Goal: Use online tool/utility: Utilize a website feature to perform a specific function

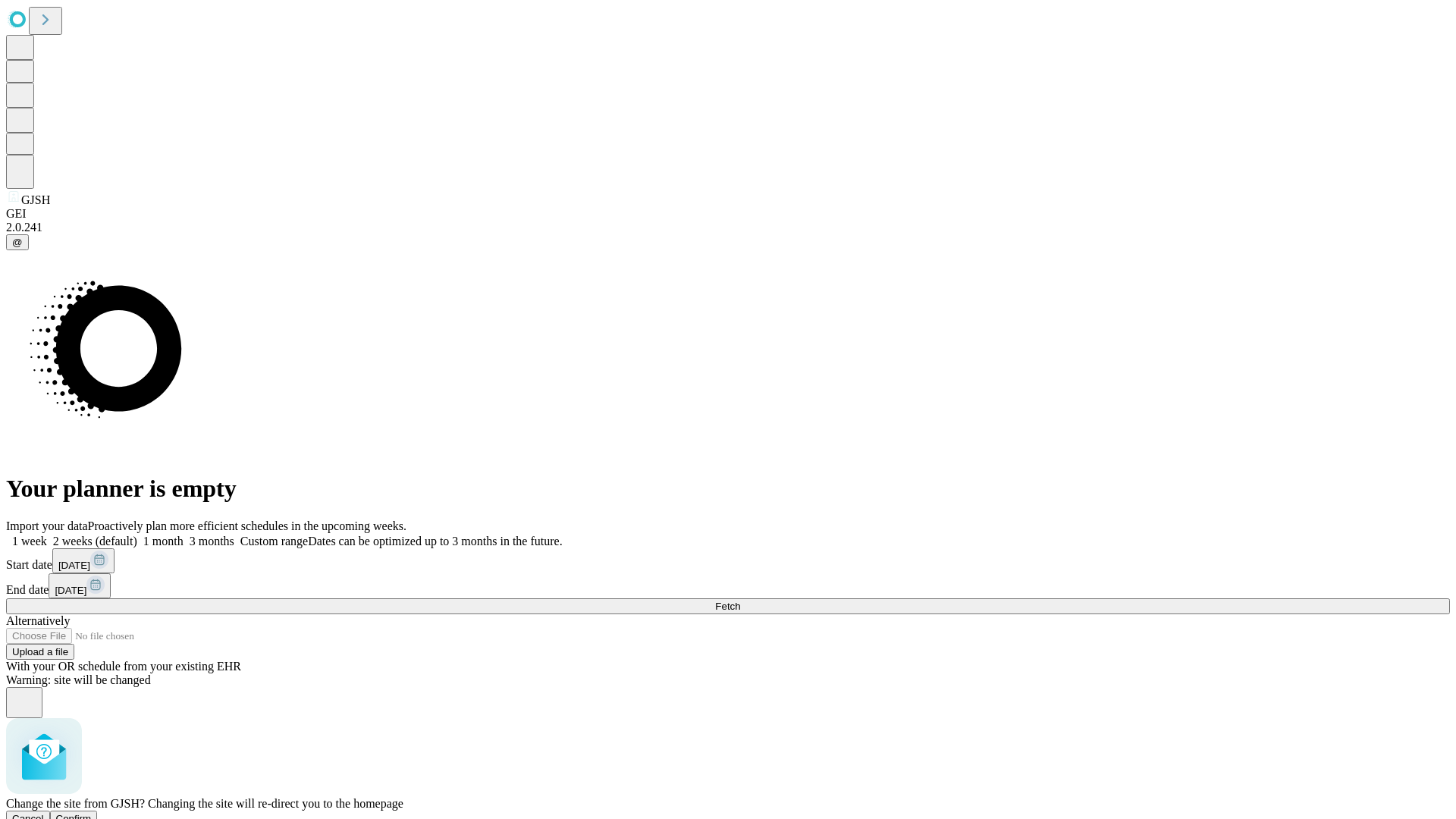
click at [92, 813] on span "Confirm" at bounding box center [74, 818] width 36 height 11
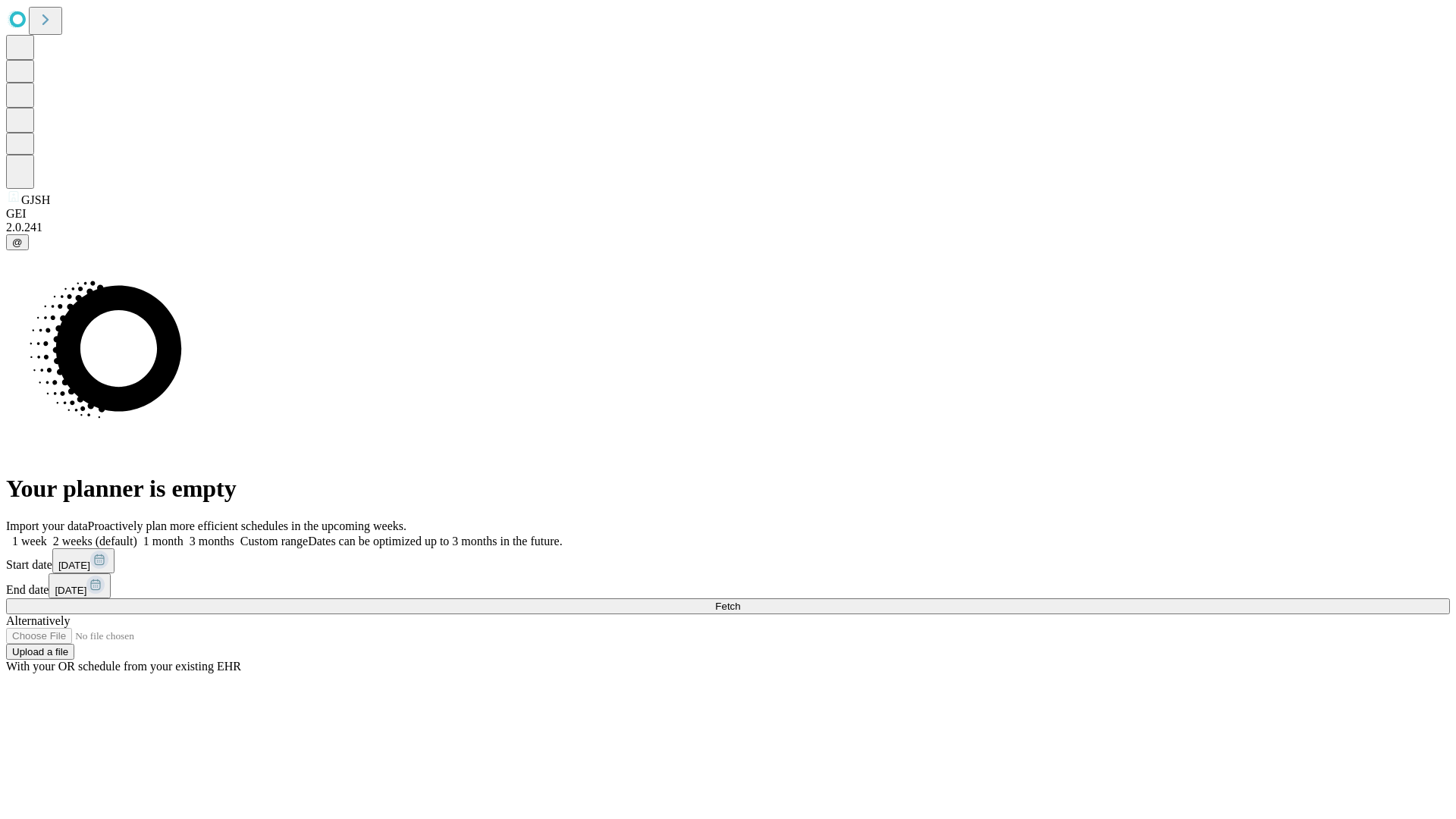
click at [137, 535] on label "2 weeks (default)" at bounding box center [92, 541] width 90 height 13
click at [740, 601] on span "Fetch" at bounding box center [728, 606] width 25 height 11
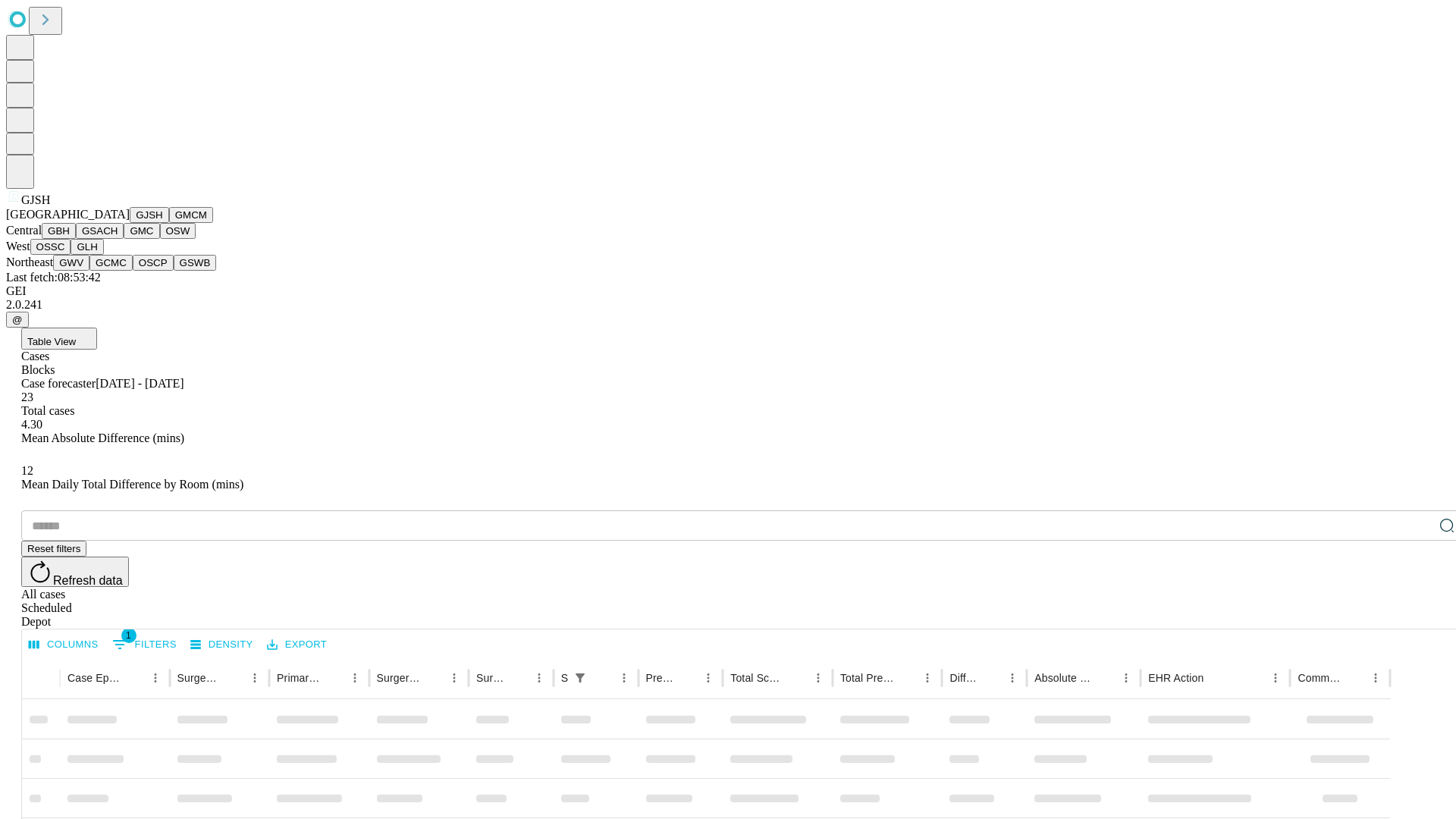
click at [169, 223] on button "GMCM" at bounding box center [191, 215] width 44 height 16
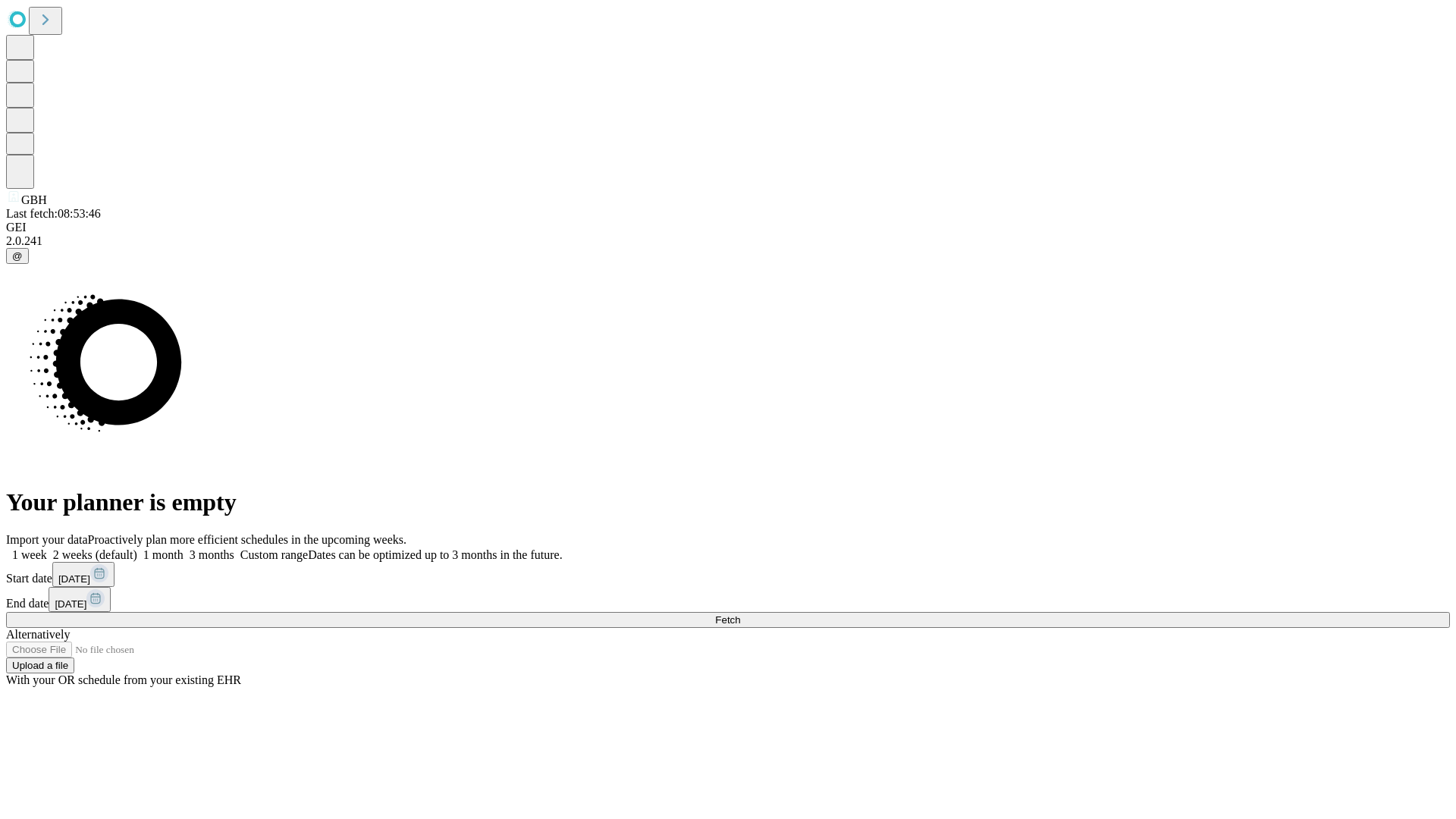
click at [137, 548] on label "2 weeks (default)" at bounding box center [92, 554] width 90 height 13
click at [740, 615] on span "Fetch" at bounding box center [728, 620] width 25 height 11
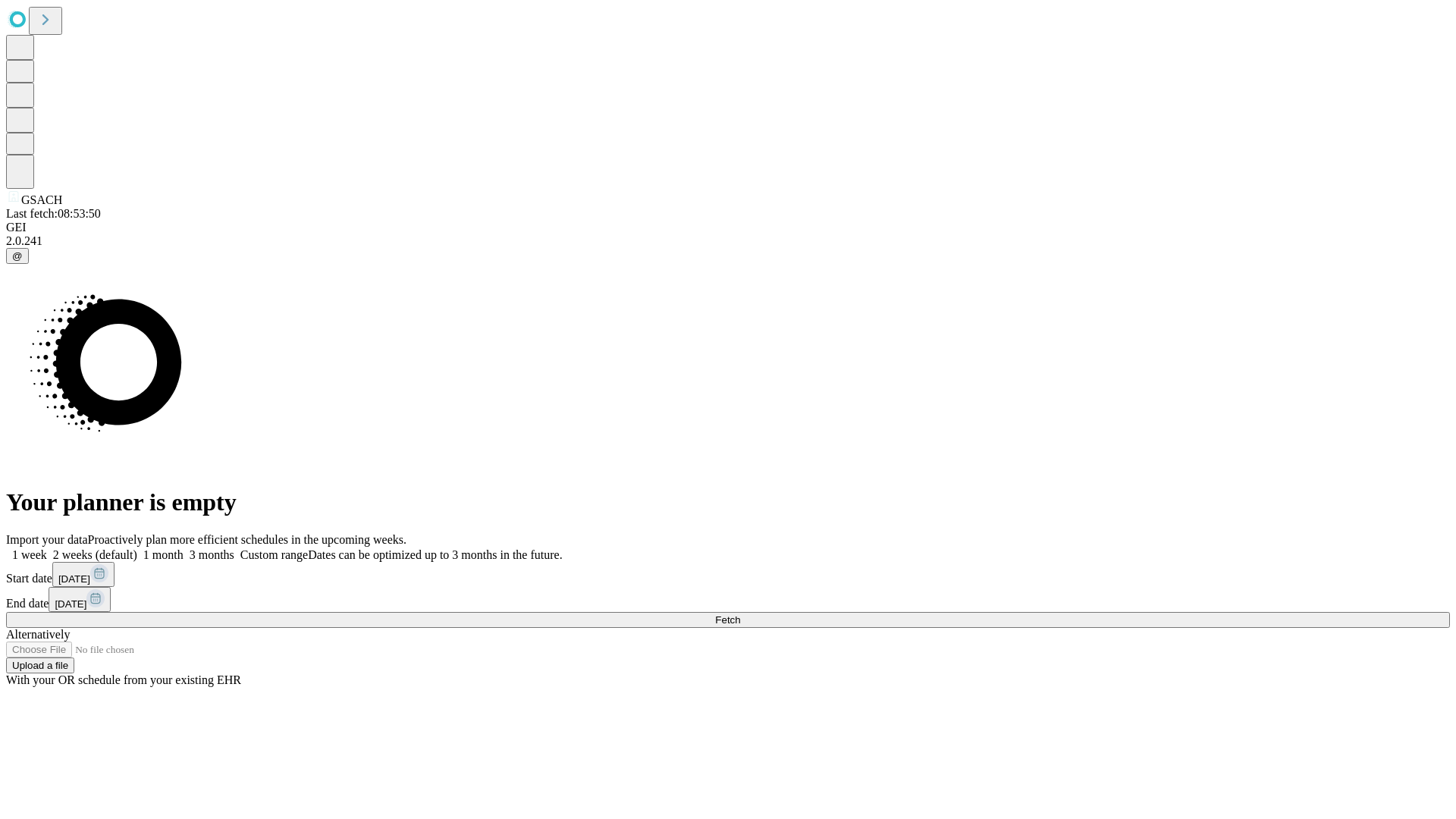
click at [740, 615] on span "Fetch" at bounding box center [728, 620] width 25 height 11
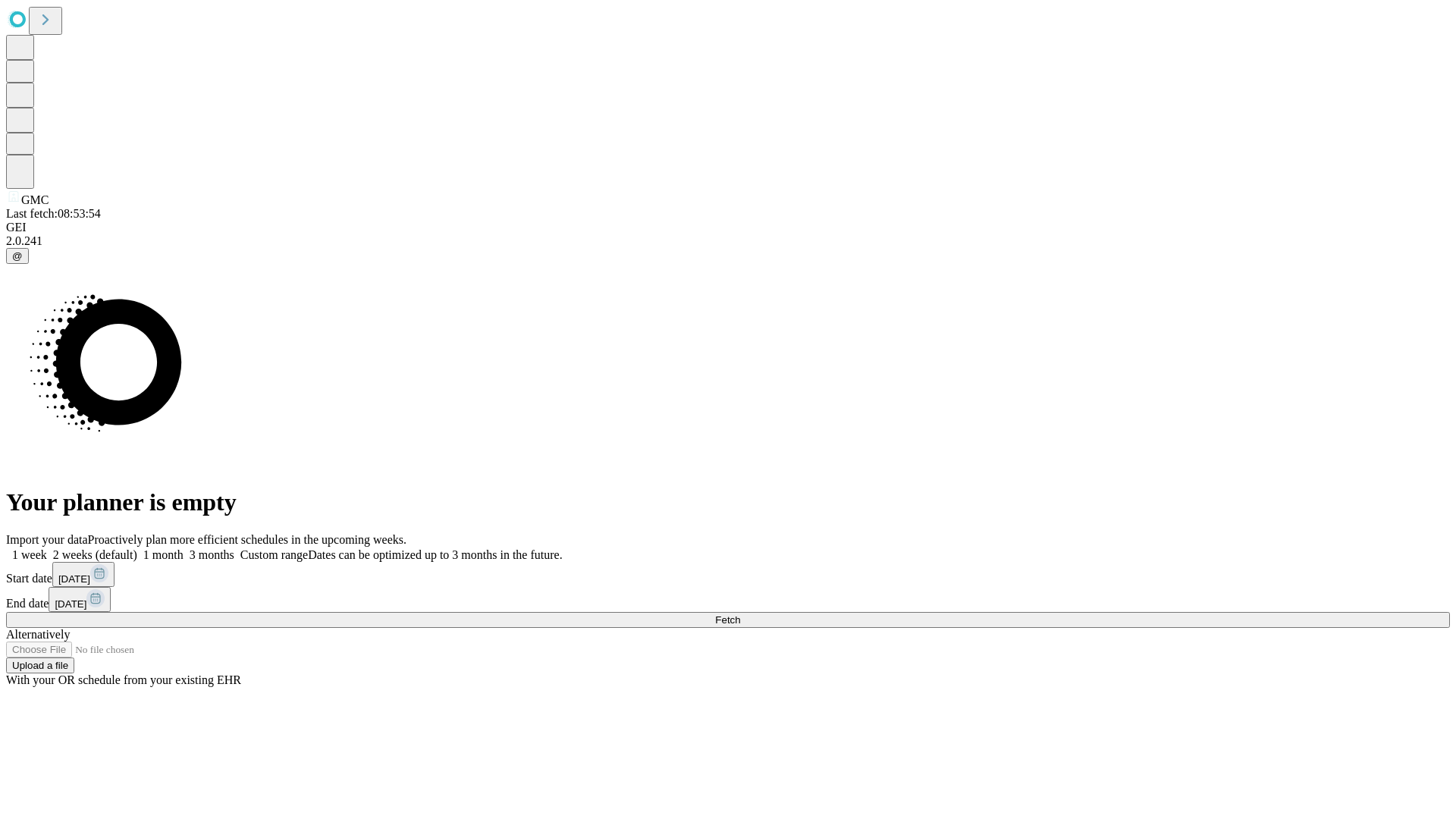
click at [137, 548] on label "2 weeks (default)" at bounding box center [92, 554] width 90 height 13
click at [740, 615] on span "Fetch" at bounding box center [728, 620] width 25 height 11
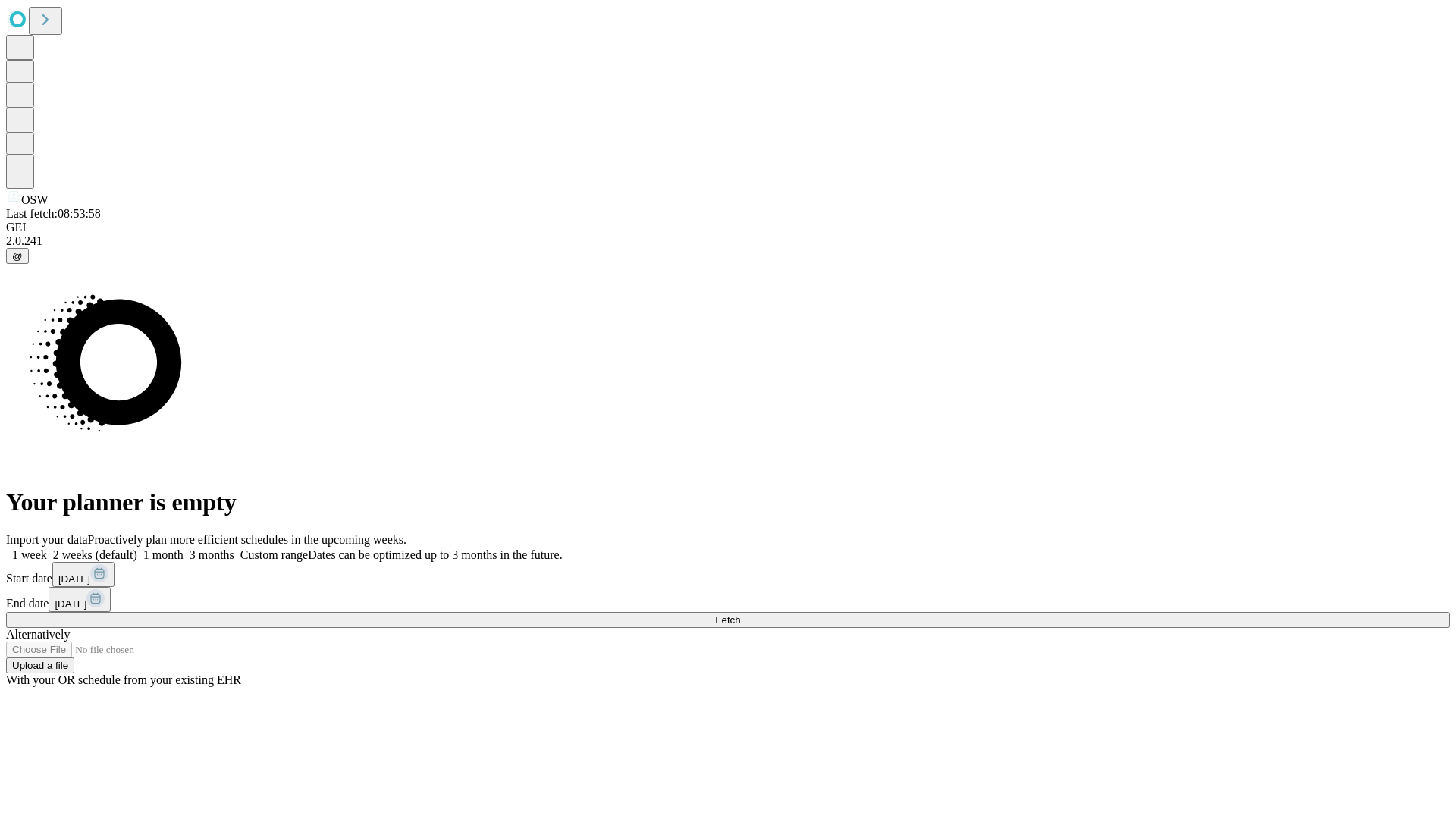
click at [137, 548] on label "2 weeks (default)" at bounding box center [92, 554] width 90 height 13
click at [740, 615] on span "Fetch" at bounding box center [728, 620] width 25 height 11
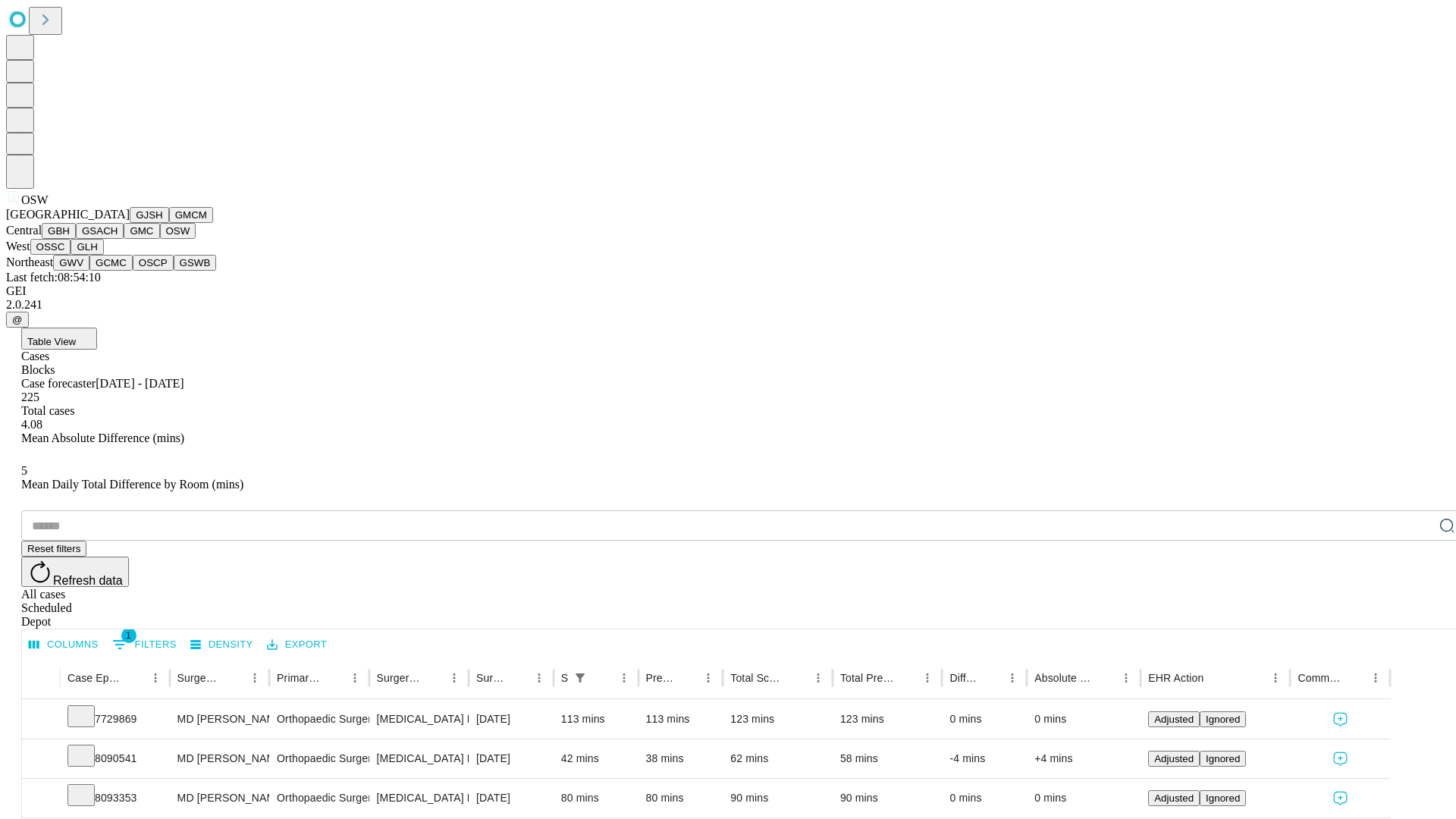
click at [71, 255] on button "OSSC" at bounding box center [51, 247] width 41 height 16
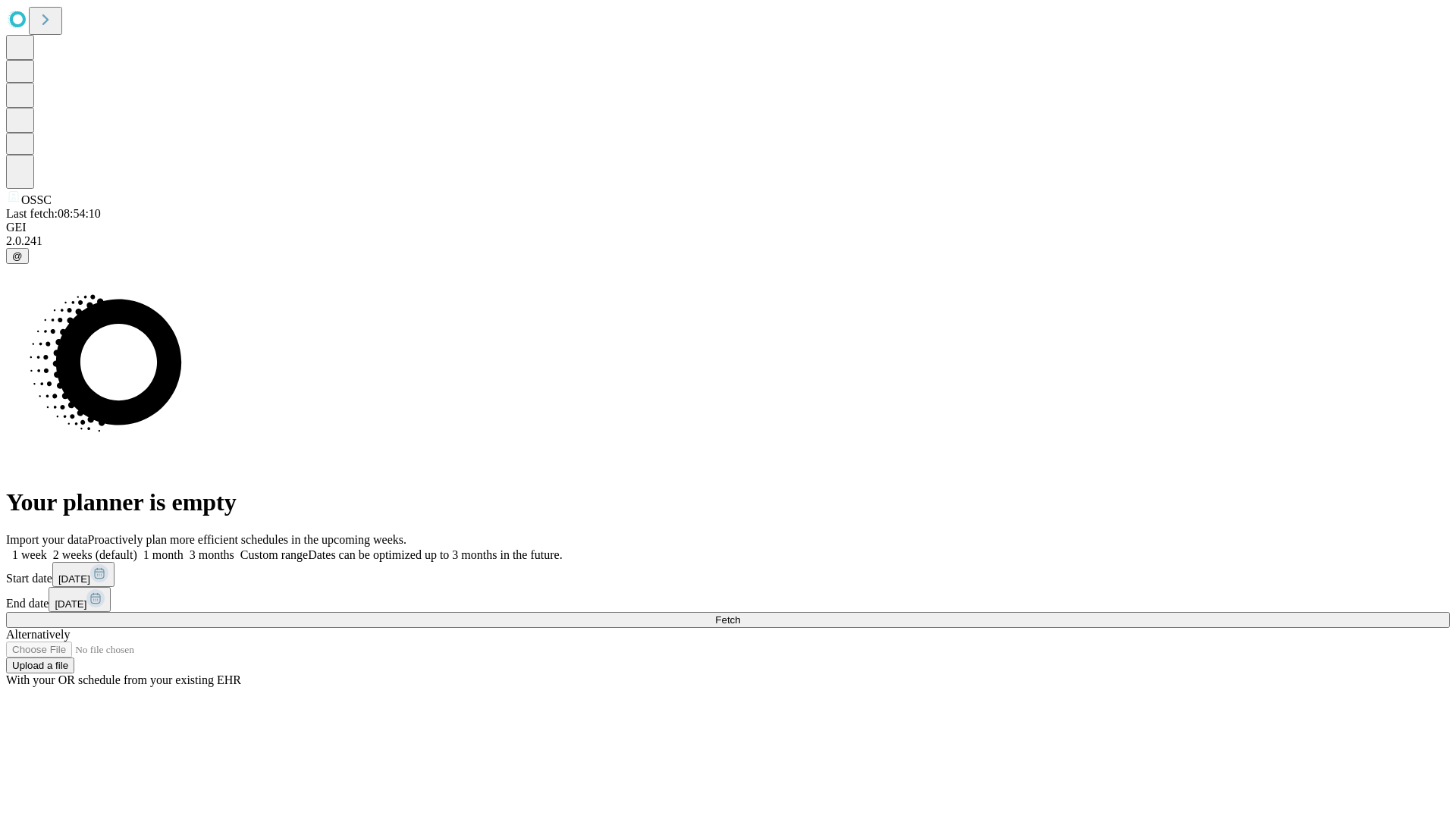
click at [137, 548] on label "2 weeks (default)" at bounding box center [92, 554] width 90 height 13
click at [740, 615] on span "Fetch" at bounding box center [728, 620] width 25 height 11
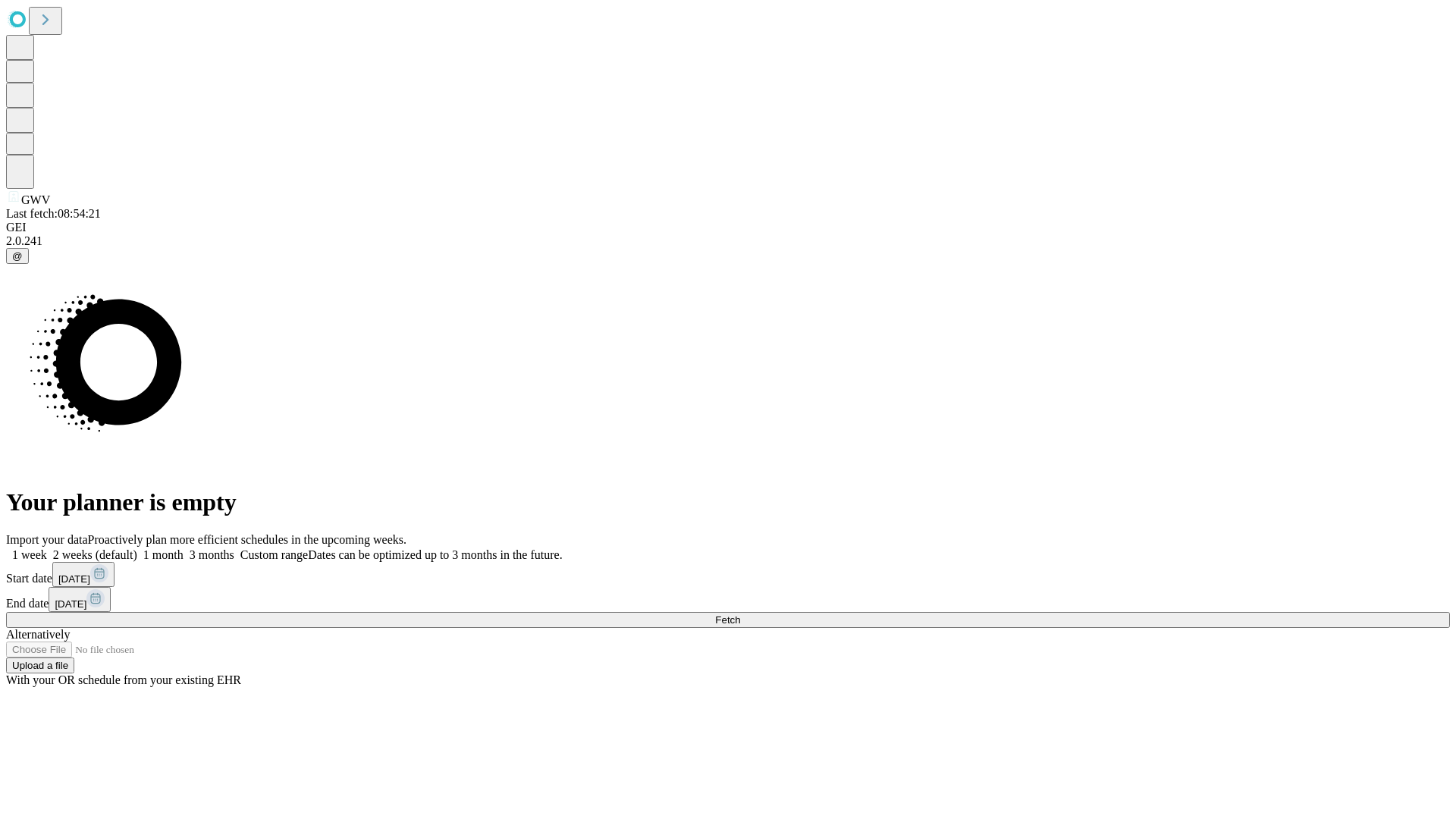
click at [740, 615] on span "Fetch" at bounding box center [728, 620] width 25 height 11
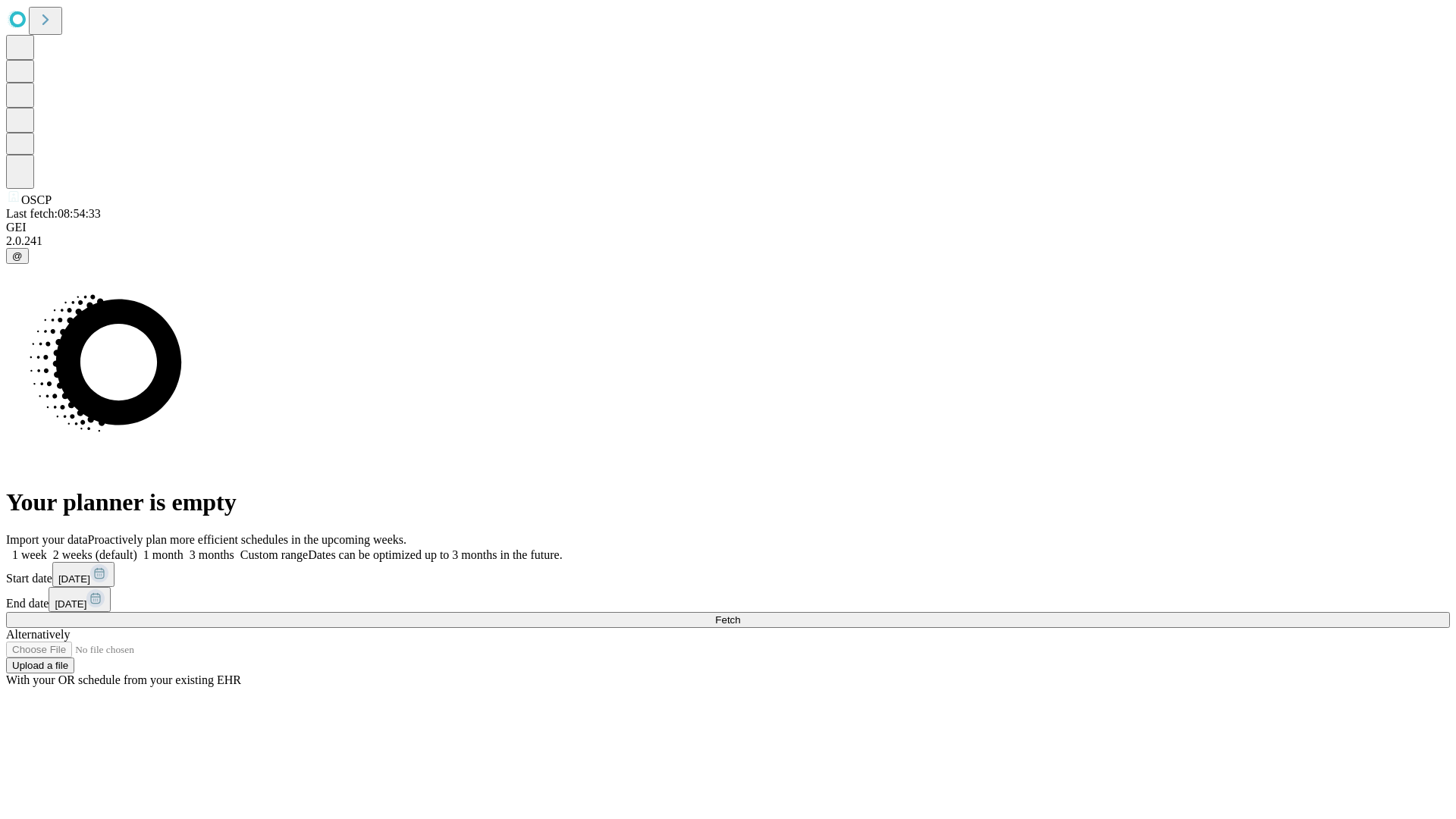
click at [740, 615] on span "Fetch" at bounding box center [728, 620] width 25 height 11
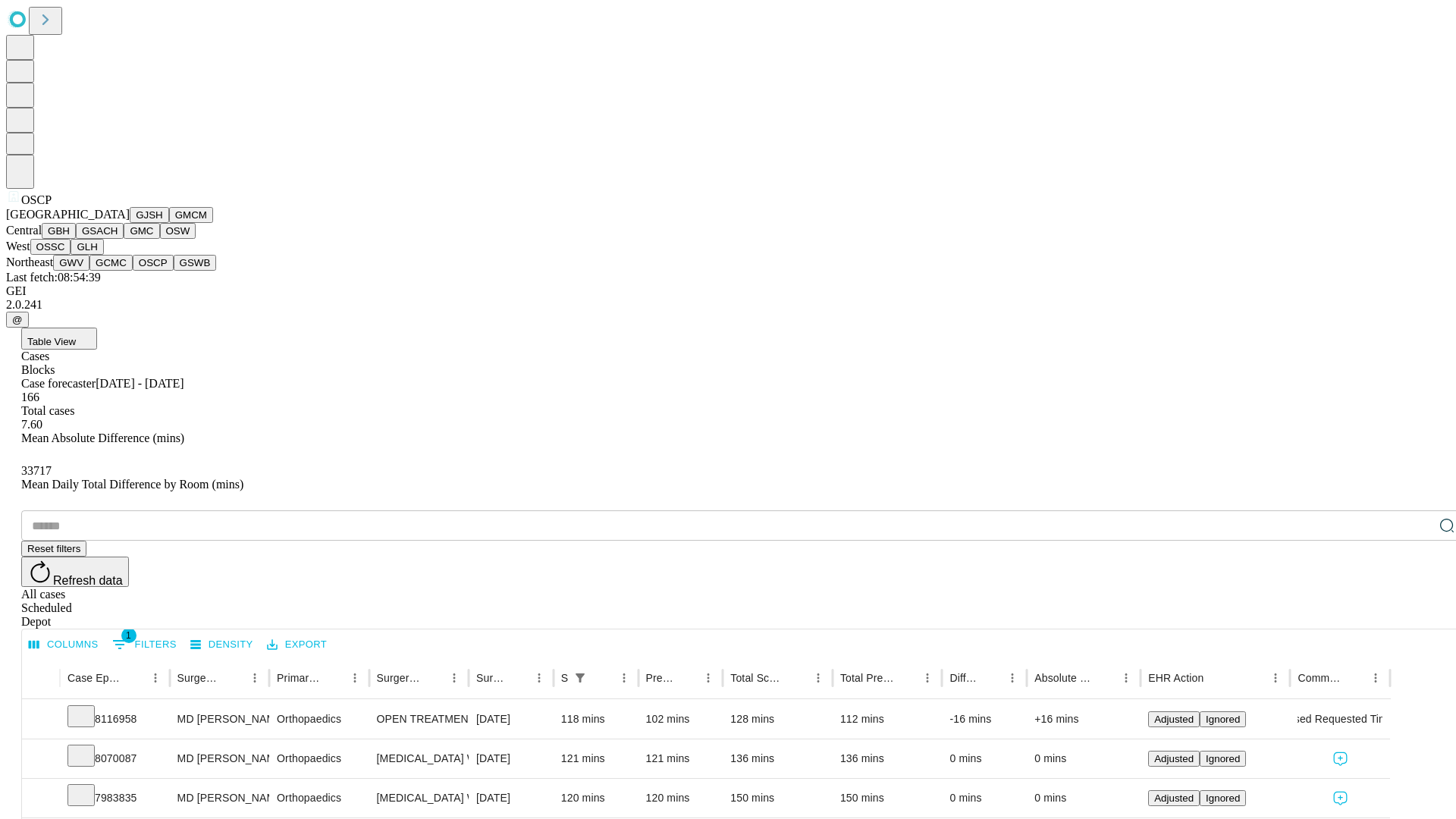
click at [173, 271] on button "GSWB" at bounding box center [194, 263] width 43 height 16
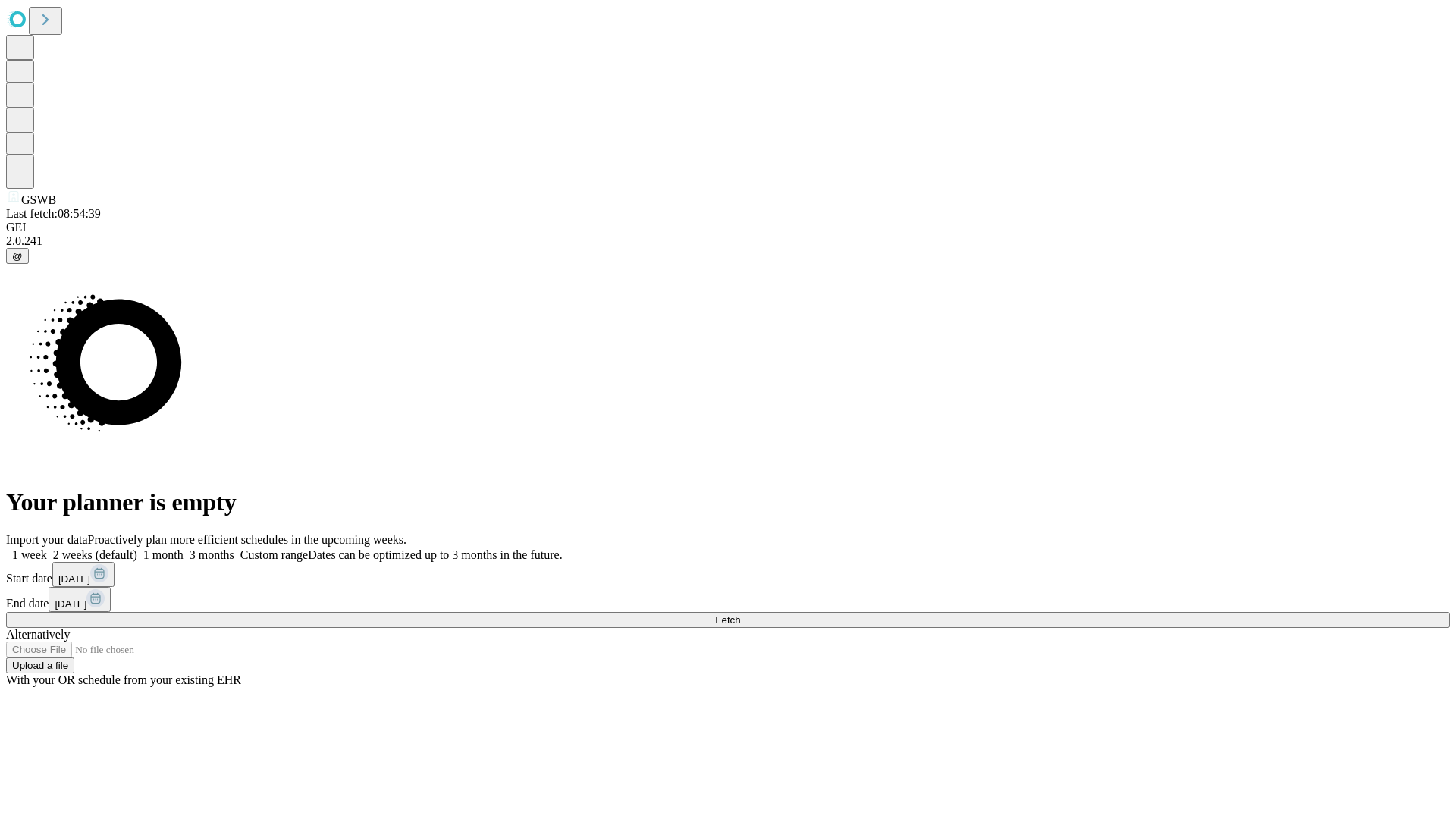
click at [137, 548] on label "2 weeks (default)" at bounding box center [92, 554] width 90 height 13
click at [740, 615] on span "Fetch" at bounding box center [728, 620] width 25 height 11
